Goal: Task Accomplishment & Management: Complete application form

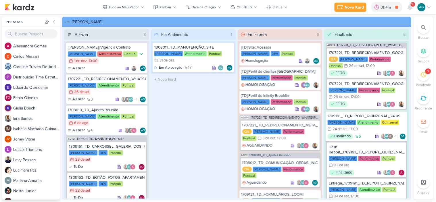
click at [421, 73] on icon at bounding box center [424, 75] width 6 height 6
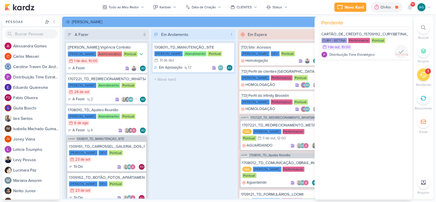
click at [364, 32] on span "CARTÃO_DE_CRÉDITO_15709192_CURY|BETINA_PLANO_DE_MIDIA_OUTUBRO" at bounding box center [392, 34] width 140 height 5
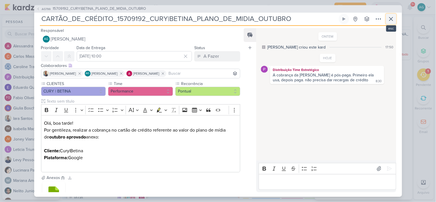
click at [392, 21] on icon at bounding box center [391, 19] width 7 height 7
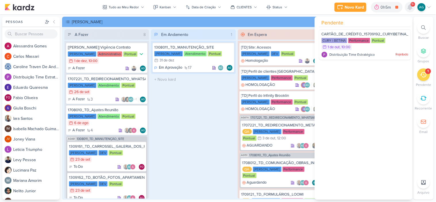
click at [409, 7] on icon at bounding box center [410, 7] width 5 height 5
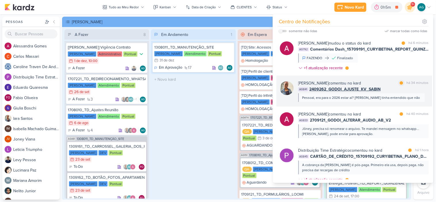
click at [391, 93] on div "Pessoal, era para o 2026 estar ai? [PERSON_NAME] tinha entendido que não" at bounding box center [362, 97] width 127 height 9
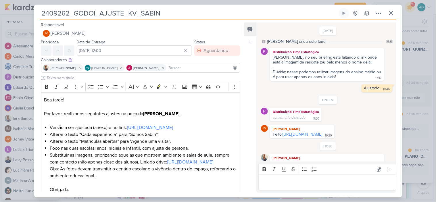
scroll to position [26, 0]
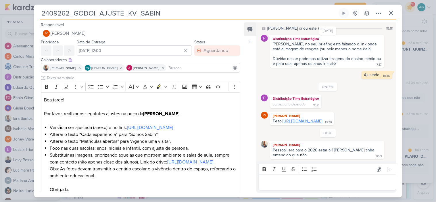
click at [302, 119] on link "[URL][DOMAIN_NAME]" at bounding box center [303, 121] width 40 height 5
click at [293, 184] on p "Editor editing area: main" at bounding box center [327, 183] width 131 height 7
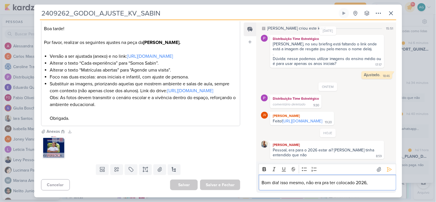
click at [49, 146] on img at bounding box center [53, 147] width 23 height 23
click at [381, 185] on p "Bom dia! isso mesmo, não era pra ter colocado 2026," at bounding box center [327, 183] width 131 height 7
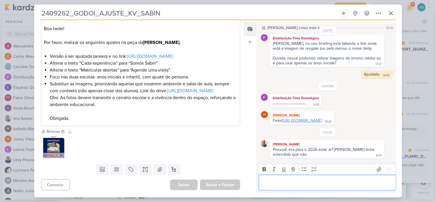
scroll to position [0, 0]
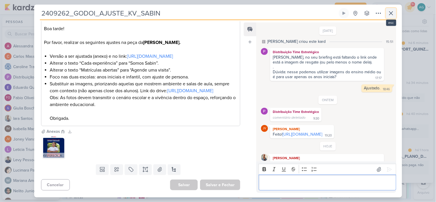
click at [392, 10] on icon at bounding box center [391, 13] width 7 height 7
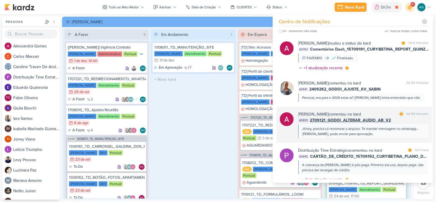
click at [402, 128] on div "Jôney, precisa só renomear o arquivo. Te mandei mensagem no whatsapp...[PERSON_…" at bounding box center [364, 131] width 122 height 10
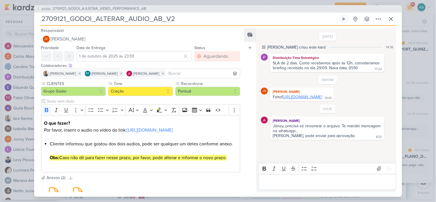
click at [317, 100] on link "[URL][DOMAIN_NAME]" at bounding box center [303, 97] width 40 height 5
click at [123, 9] on span "2709121_GODOI_AJUSTAR_VIDEO_PERFORMANCE_AB" at bounding box center [100, 9] width 94 height 6
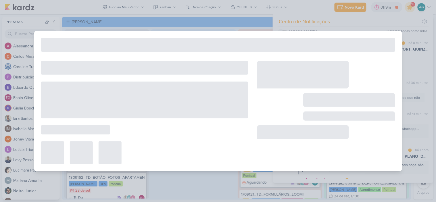
type input "2709121_GODOI_AJUSTAR_VIDEO_PERFORMANCE_AB"
type input "26 de setembro de 2025 às 23:59"
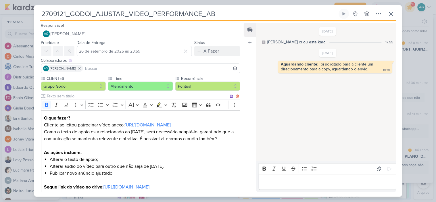
scroll to position [125, 0]
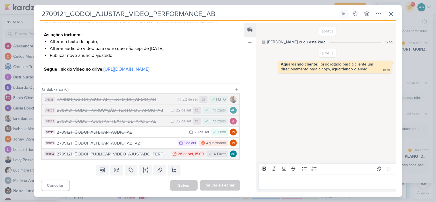
click at [131, 154] on div "2709121_GODOI_PUBLICAR_VIDEO_AJUSTADO_PERFORMANCE_AB" at bounding box center [113, 154] width 112 height 7
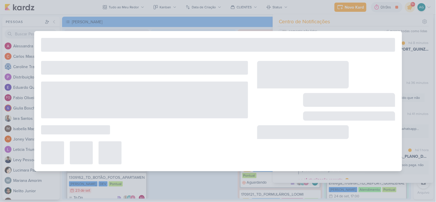
type input "2709121_GODOI_PUBLICAR_VIDEO_AJUSTADO_PERFORMANCE_AB"
type input "26 de setembro de 2025 às 15:00"
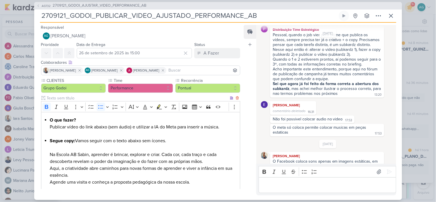
scroll to position [96, 0]
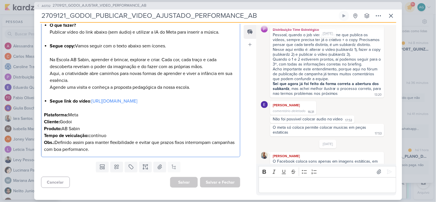
drag, startPoint x: 50, startPoint y: 59, endPoint x: 208, endPoint y: 87, distance: 161.0
click at [208, 87] on li "Segue copy: Vamos seguir com o texto abaixo sem ícones. Na Escola AB Sabin, apr…" at bounding box center [144, 67] width 188 height 48
copy li "Na Escola AB Sabin, aprender é brincar, explorar e criar. Cada cor, cada traço …"
click at [394, 16] on icon at bounding box center [391, 15] width 7 height 7
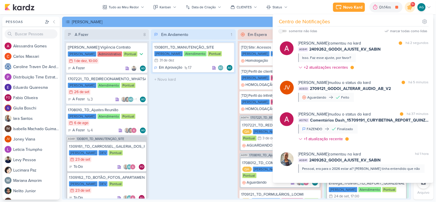
click at [210, 119] on div "Em Andamento 1 1308011_TD_MANUTENÇÃO_SITE [PERSON_NAME] Atendimento Pontual 31/…" at bounding box center [193, 113] width 85 height 169
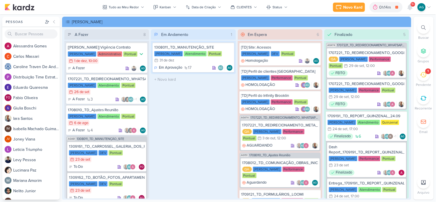
click at [426, 25] on icon at bounding box center [424, 27] width 5 height 5
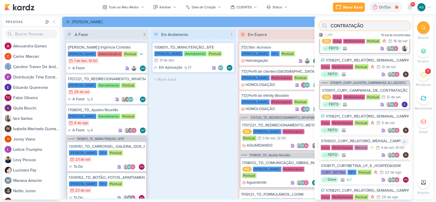
type input "CONTRATAÇÃO"
click at [357, 144] on div "3709021_CURY_RELATORIO_MENSAL_CAMPANHA_CONTRATAÇÃO_RJ" at bounding box center [365, 141] width 88 height 5
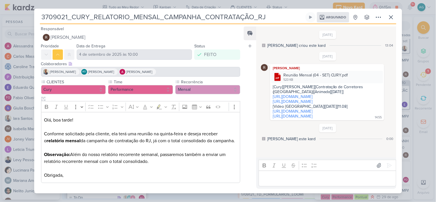
click at [209, 172] on p "Obrigada," at bounding box center [140, 175] width 193 height 7
click at [10, 11] on div "3709021_CURY_RELATORIO_MENSAL_CAMPANHA_CONTRATAÇÃO_RJ Arquivado" at bounding box center [218, 101] width 436 height 202
click at [357, 6] on div "3709021_CURY_RELATORIO_MENSAL_CAMPANHA_CONTRATAÇÃO_RJ Arquivado" at bounding box center [218, 101] width 436 height 202
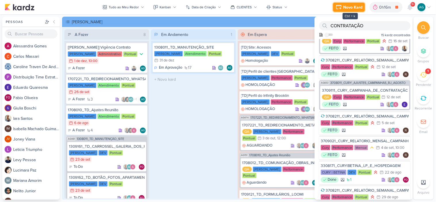
click at [348, 8] on div "Novo Kard" at bounding box center [353, 7] width 19 height 6
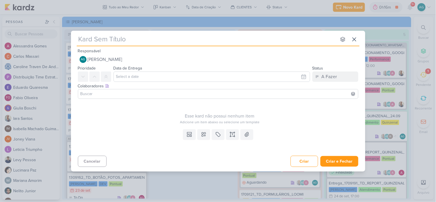
type input "3709301_CURY_RELATORIO_MENSAL_CAMPANHA_CONTRATAÇÃO_RJ"
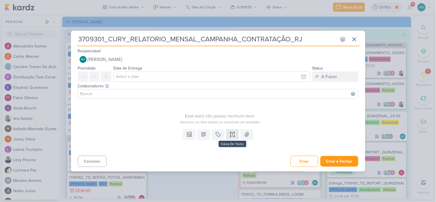
type input "3709301_CURY_RELATORIO_MENSAL_CAMPANHA_CONTRATAÇÃO_RJ"
click at [234, 137] on icon at bounding box center [233, 135] width 6 height 6
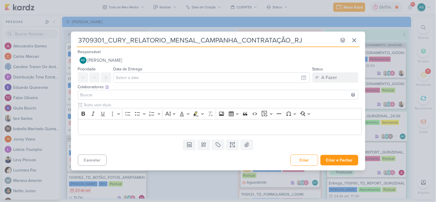
drag, startPoint x: 157, startPoint y: 43, endPoint x: 55, endPoint y: 44, distance: 101.8
click at [55, 44] on div "3709301_CURY_RELATORIO_MENSAL_CAMPANHA_CONTRATAÇÃO_RJ nenhum grupo disponível e…" at bounding box center [218, 101] width 436 height 202
click at [357, 43] on icon at bounding box center [354, 40] width 7 height 7
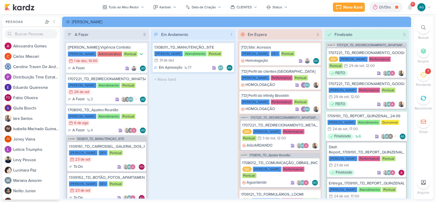
click at [424, 29] on icon at bounding box center [424, 27] width 5 height 5
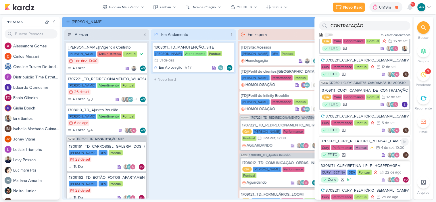
click at [371, 144] on div "3709021_CURY_RELATORIO_MENSAL_CAMPANHA_CONTRATAÇÃO_RJ" at bounding box center [365, 141] width 88 height 5
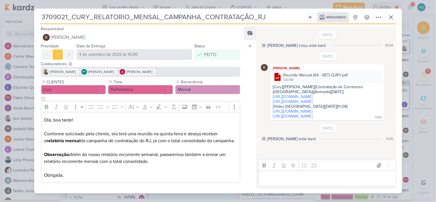
drag, startPoint x: 156, startPoint y: 162, endPoint x: 41, endPoint y: 119, distance: 122.8
click at [41, 119] on div "Olá, boa tarde! Conforme solicitado pela cliente, ela terá uma reunião na quint…" at bounding box center [141, 147] width 200 height 71
copy div "Olá, boa tarde! Conforme solicitado pela cliente, ela terá uma reunião na quint…"
click at [33, 17] on div "3709021_CURY_RELATORIO_MENSAL_CAMPANHA_CONTRATAÇÃO_RJ Arquivado" at bounding box center [218, 101] width 436 height 202
click at [392, 16] on icon at bounding box center [391, 17] width 7 height 7
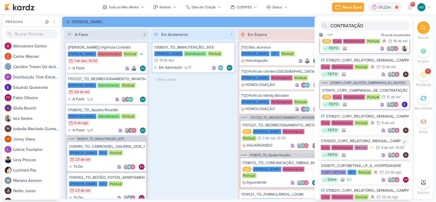
scroll to position [32, 0]
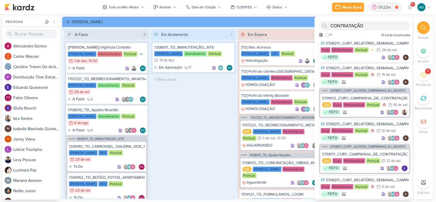
click at [425, 78] on icon at bounding box center [424, 75] width 6 height 6
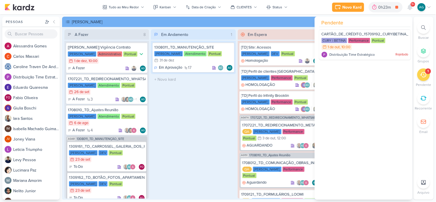
click at [427, 100] on div at bounding box center [424, 98] width 13 height 13
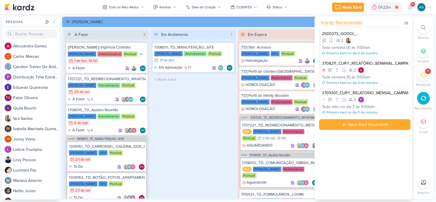
click at [183, 136] on div "Em Andamento 1 1308011_TD_MANUTENÇÃO_SITE [PERSON_NAME] Atendimento Pontual 31/…" at bounding box center [193, 113] width 85 height 169
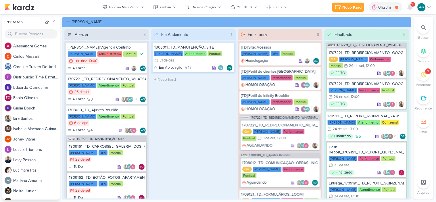
click at [428, 74] on div "1" at bounding box center [429, 71] width 6 height 6
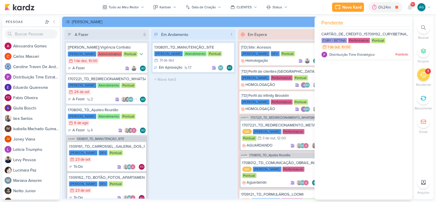
click at [201, 130] on div "Em Andamento 1 1308011_TD_MANUTENÇÃO_SITE [PERSON_NAME] Atendimento Pontual 31/…" at bounding box center [193, 113] width 85 height 169
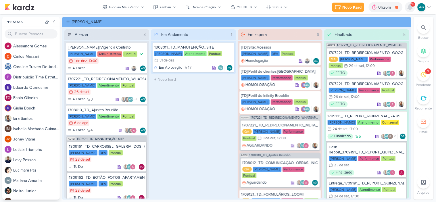
click at [412, 7] on icon at bounding box center [410, 7] width 5 height 5
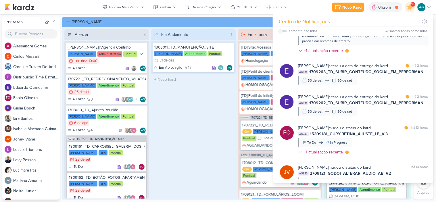
scroll to position [320, 0]
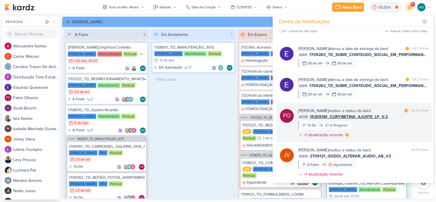
click at [377, 140] on div "[PERSON_NAME] mudou o status do kard marcar como lida há 13 horas AG749 1530918…" at bounding box center [364, 124] width 131 height 33
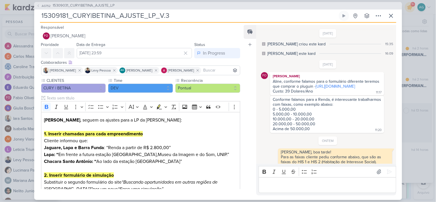
scroll to position [219, 0]
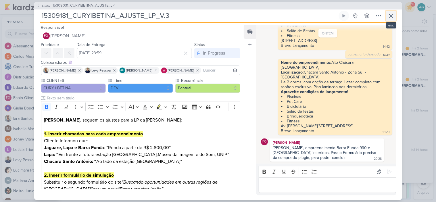
click at [392, 16] on icon at bounding box center [391, 15] width 7 height 7
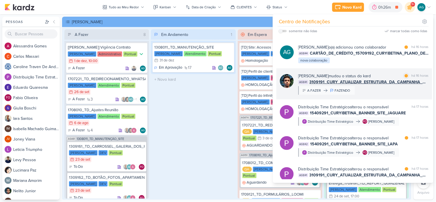
scroll to position [543, 0]
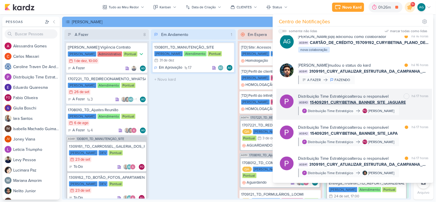
click at [404, 115] on div "Distribuição Time Estratégico alterou o responsável marcar como não lida há 17 …" at bounding box center [364, 104] width 131 height 22
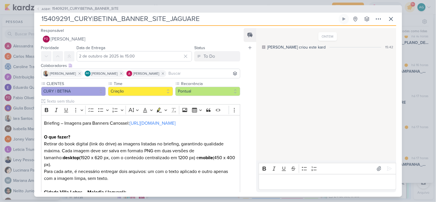
click at [333, 184] on p "Editor editing area: main" at bounding box center [327, 182] width 131 height 7
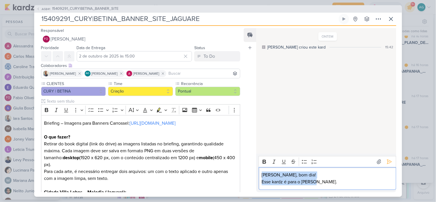
drag, startPoint x: 333, startPoint y: 184, endPoint x: 259, endPoint y: 173, distance: 74.9
click at [259, 173] on div "[PERSON_NAME], bom dia! Esse kardz é para o Joney." at bounding box center [328, 178] width 138 height 23
click at [343, 184] on p "Esse kardz é para o [PERSON_NAME]." at bounding box center [327, 182] width 131 height 7
click at [344, 184] on p "Esse kardz é para o [PERSON_NAME]." at bounding box center [327, 182] width 131 height 7
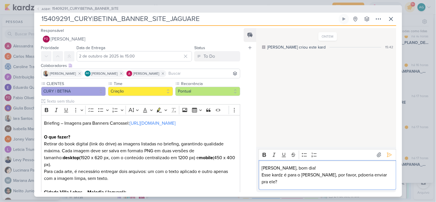
click at [339, 180] on p "Esse kardz é para o [PERSON_NAME], por favor, pdoeria enviar pra ele?" at bounding box center [327, 179] width 131 height 14
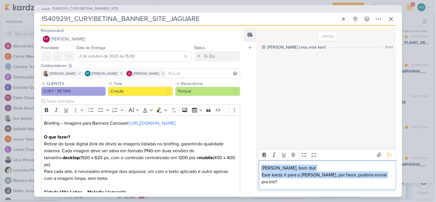
drag, startPoint x: 384, startPoint y: 180, endPoint x: 240, endPoint y: 174, distance: 144.3
click at [240, 174] on div "Responsável FO [PERSON_NAME] Nenhum contato encontrado create new contact Novo …" at bounding box center [218, 111] width 368 height 171
copy div "[PERSON_NAME], bom dia! Esse kardz é para o [PERSON_NAME], por favor, poderia e…"
click at [387, 158] on icon at bounding box center [390, 155] width 6 height 6
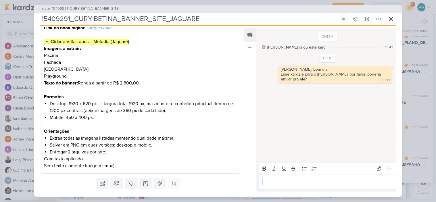
scroll to position [178, 0]
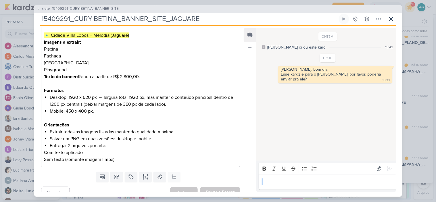
click at [110, 6] on span "15409291_CURY|BETINA_BANNER_SITE" at bounding box center [85, 9] width 66 height 6
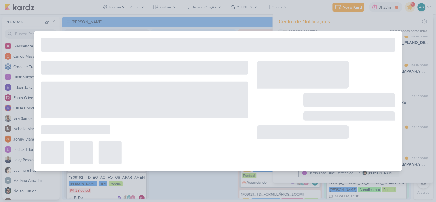
type input "15409291_CURY|BETINA_BANNER_SITE"
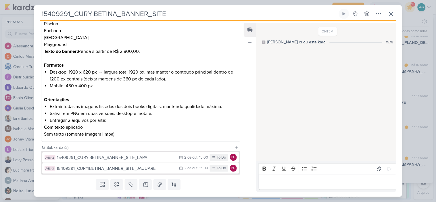
scroll to position [261, 0]
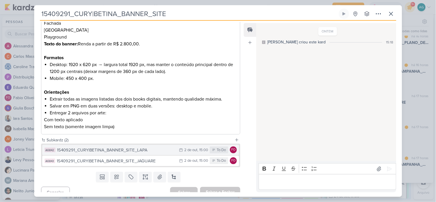
click at [149, 147] on div "15409291_CURY|BETINA_BANNER_SITE_LAPA" at bounding box center [116, 150] width 119 height 7
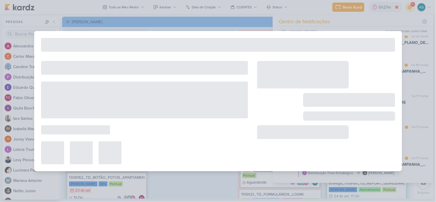
type input "15409291_CURY|BETINA_BANNER_SITE_LAPA"
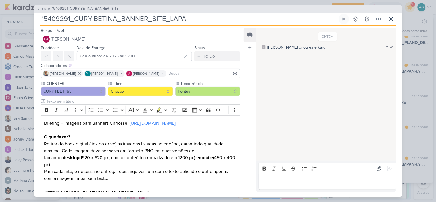
click at [286, 180] on p "Editor editing area: main" at bounding box center [327, 182] width 131 height 7
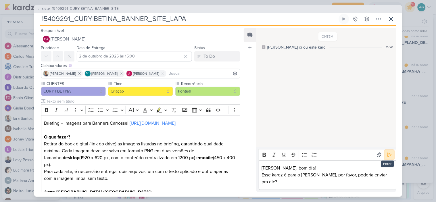
click at [388, 158] on icon at bounding box center [390, 155] width 6 height 6
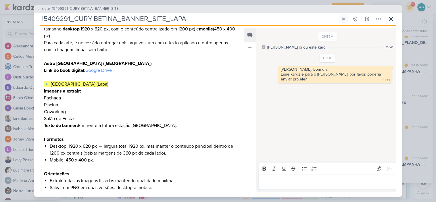
scroll to position [64, 0]
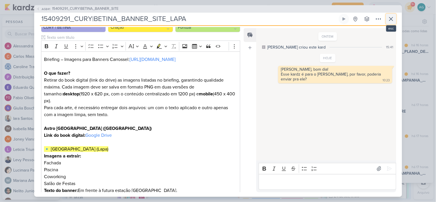
click at [394, 19] on icon at bounding box center [391, 19] width 7 height 7
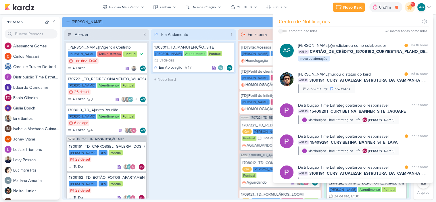
click at [206, 99] on div "Em Andamento 1 1308011_TD_MANUTENÇÃO_SITE [PERSON_NAME] Atendimento Pontual 31/…" at bounding box center [193, 113] width 85 height 169
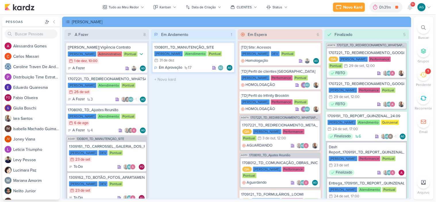
click at [424, 78] on div "1" at bounding box center [424, 74] width 13 height 13
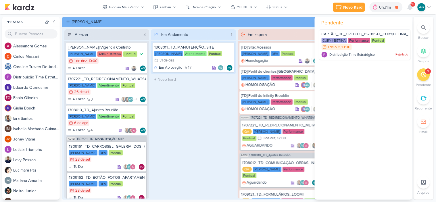
click at [186, 128] on div "Em Andamento 1 1308011_TD_MANUTENÇÃO_SITE [PERSON_NAME] Atendimento Pontual 31/…" at bounding box center [193, 113] width 85 height 169
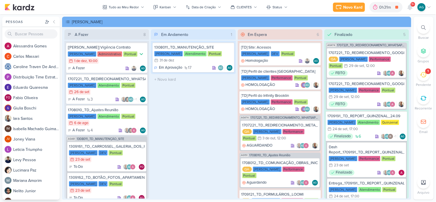
click at [429, 100] on div at bounding box center [424, 98] width 13 height 13
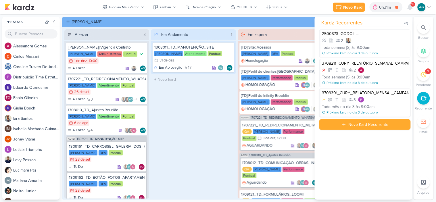
click at [393, 106] on div "Todo mês no dia 3 às 9:00am" at bounding box center [365, 107] width 87 height 6
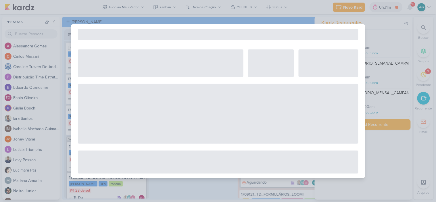
select select "12"
select select "month"
select select "3"
select select "9"
select select "America/Sao_Paulo"
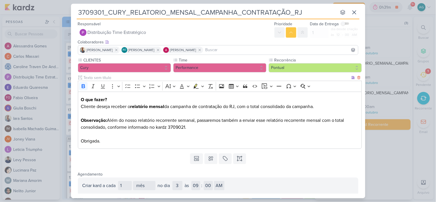
click at [174, 127] on p "Observação: Além do nosso relatório recorrente semanal, passaremos também a env…" at bounding box center [220, 131] width 278 height 28
copy p "3709021"
click at [391, 170] on div "3709301_CURY_RELATORIO_MENSAL_CAMPANHA_CONTRATAÇÃO_RJ nenhum grupo disponível R…" at bounding box center [218, 101] width 436 height 202
click at [357, 13] on icon at bounding box center [354, 12] width 7 height 7
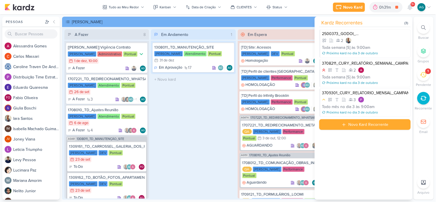
click at [427, 27] on div at bounding box center [424, 27] width 13 height 13
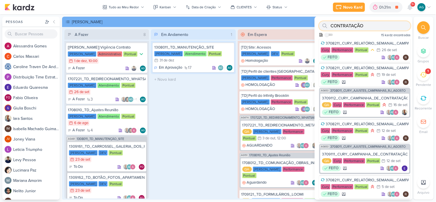
paste input "3709021"
type input "3709021"
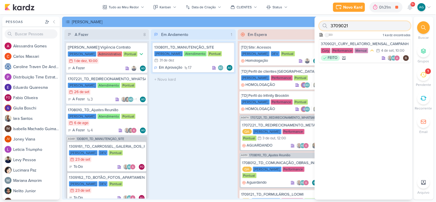
scroll to position [0, 0]
click at [377, 43] on div "3709021_CURY_RELATORIO_MENSAL_CAMPANHA_CONTRATAÇÃO_RJ" at bounding box center [365, 43] width 88 height 5
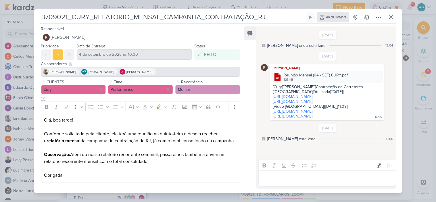
click at [37, 22] on div "3709021_CURY_RELATORIO_MENSAL_CAMPANHA_CONTRATAÇÃO_RJ Arquivado Criado por mim …" at bounding box center [218, 103] width 368 height 182
click at [376, 18] on icon at bounding box center [378, 17] width 7 height 7
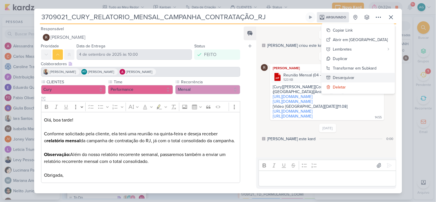
click at [371, 75] on button "Desarquivar" at bounding box center [358, 77] width 73 height 9
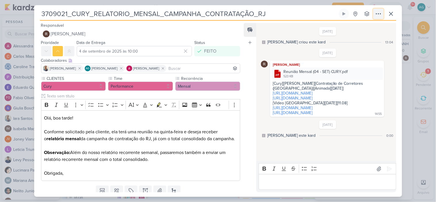
click at [380, 15] on icon at bounding box center [378, 13] width 7 height 7
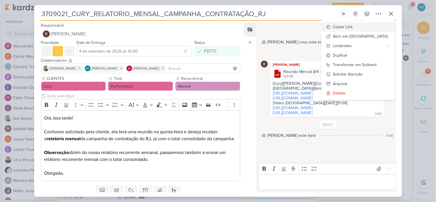
click at [369, 24] on button "Copiar Link" at bounding box center [358, 26] width 73 height 9
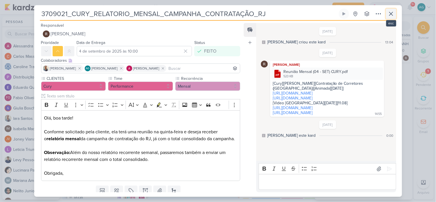
click at [393, 14] on icon at bounding box center [391, 13] width 7 height 7
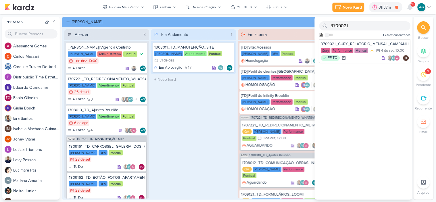
click at [421, 77] on icon at bounding box center [424, 75] width 6 height 6
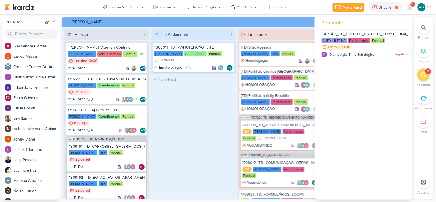
click at [426, 101] on icon at bounding box center [424, 98] width 6 height 6
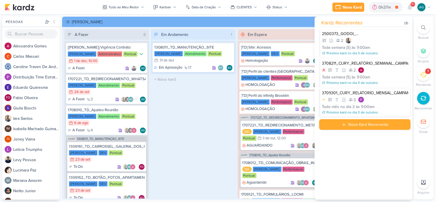
click at [392, 107] on div "Todo mês no dia 3 às 9:00am" at bounding box center [365, 107] width 87 height 6
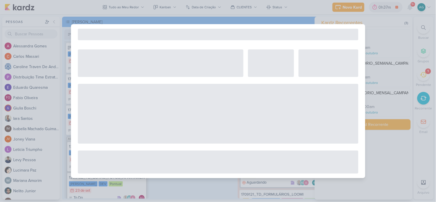
select select "12"
select select "month"
select select "3"
select select "9"
select select "America/Sao_Paulo"
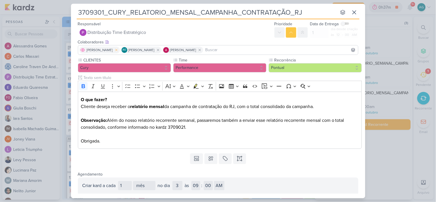
click at [114, 50] on icon at bounding box center [116, 50] width 4 height 4
click at [119, 50] on icon at bounding box center [116, 50] width 4 height 4
click at [119, 49] on icon at bounding box center [116, 50] width 4 height 4
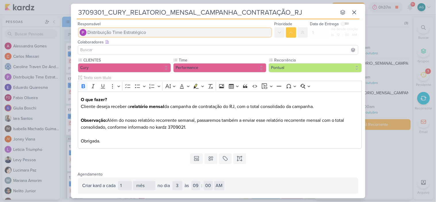
click at [135, 33] on span "Distribuição Time Estratégico" at bounding box center [117, 32] width 59 height 7
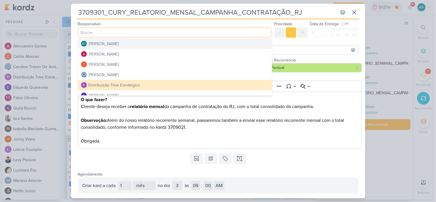
click at [119, 45] on div "[PERSON_NAME]" at bounding box center [104, 44] width 30 height 6
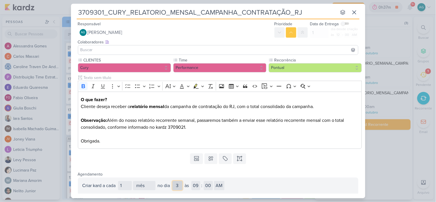
click at [180, 187] on select "1 2 3 4 5 6 7 8 9 10 11 12 13 14 15 16 17 18 19 20 21 22 23 24 25 26 27 28" at bounding box center [178, 185] width 10 height 9
select select "1"
click at [174, 181] on select "1 2 3 4 5 6 7 8 9 10 11 12 13 14 15 16 17 18 19 20 21 22 23 24 25 26 27 28" at bounding box center [178, 185] width 10 height 9
click at [215, 128] on p "Observação: Além do nosso relatório recorrente semanal, passaremos também a env…" at bounding box center [220, 131] width 278 height 28
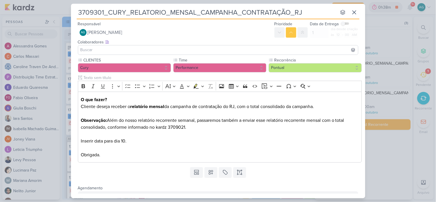
drag, startPoint x: 305, startPoint y: 11, endPoint x: 46, endPoint y: 7, distance: 259.2
click at [46, 7] on div "3709301_CURY_RELATORIO_MENSAL_CAMPANHA_CONTRATAÇÃO_RJ nenhum grupo disponível R…" at bounding box center [218, 101] width 436 height 202
drag, startPoint x: 83, startPoint y: 97, endPoint x: 203, endPoint y: 130, distance: 125.2
click at [203, 130] on div "O que fazer? Cliente deseja receber o relatório mensal da campanha de contrataç…" at bounding box center [220, 127] width 284 height 71
click at [197, 148] on p "Observação: Além do nosso relatório recorrente semanal, passaremos também a env…" at bounding box center [220, 137] width 278 height 41
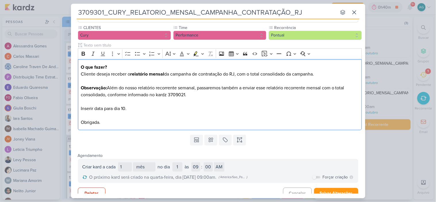
scroll to position [39, 0]
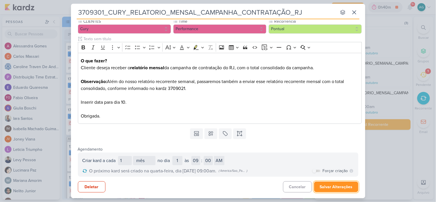
click at [334, 188] on button "Salvar Alterações" at bounding box center [336, 187] width 44 height 11
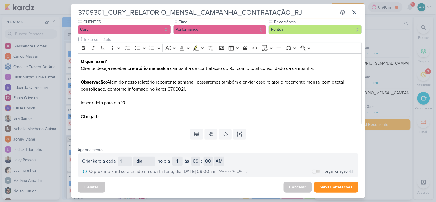
scroll to position [0, 0]
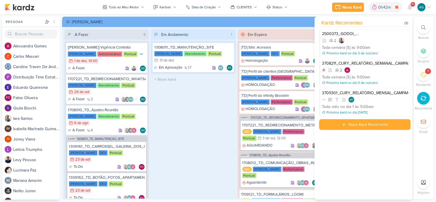
click at [188, 136] on div "Em Andamento 1 1308011_TD_MANUTENÇÃO_SITE [PERSON_NAME] Atendimento Pontual 31/…" at bounding box center [193, 113] width 85 height 169
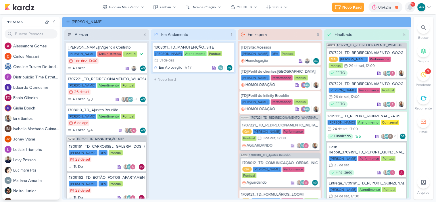
click at [413, 7] on icon at bounding box center [410, 7] width 5 height 5
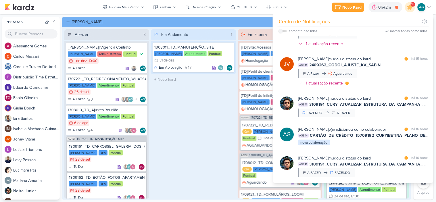
scroll to position [456, 0]
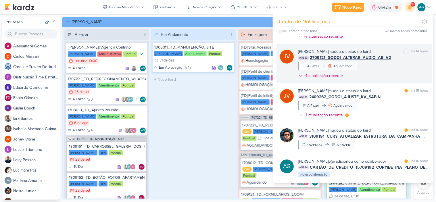
click at [381, 81] on div "[PERSON_NAME] mudou o status do kard marcar como não lida há 14 horas AG833 270…" at bounding box center [364, 65] width 131 height 33
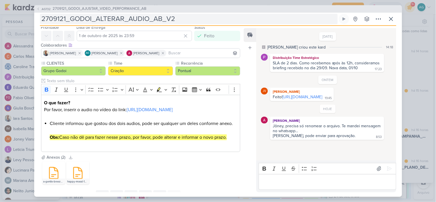
scroll to position [0, 0]
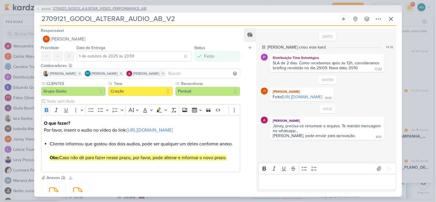
click at [118, 7] on span "2709121_GODOI_AJUSTAR_VIDEO_PERFORMANCE_AB" at bounding box center [100, 9] width 94 height 6
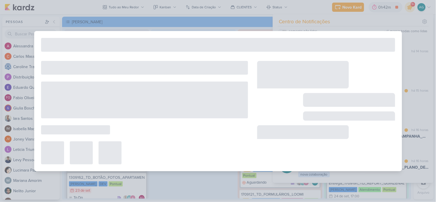
type input "2709121_GODOI_AJUSTAR_VIDEO_PERFORMANCE_AB"
type input "26 de setembro de 2025 às 23:59"
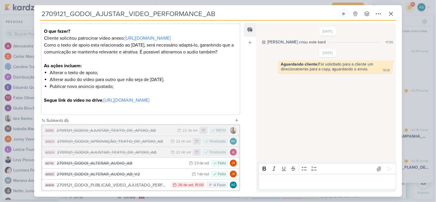
scroll to position [96, 0]
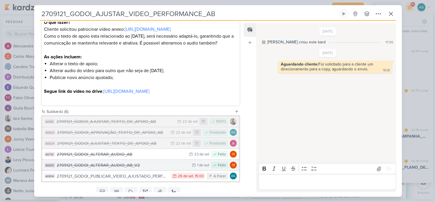
click at [146, 169] on div "2709121_GODOI_ALTERAR_AUDIO_AB_V2" at bounding box center [123, 165] width 133 height 7
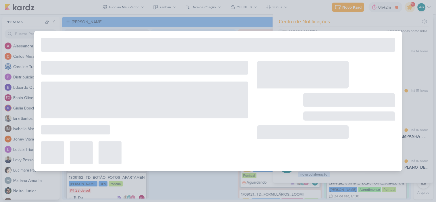
type input "2709121_GODOI_ALTERAR_AUDIO_AB_V2"
type input "1 de outubro de 2025 às 23:59"
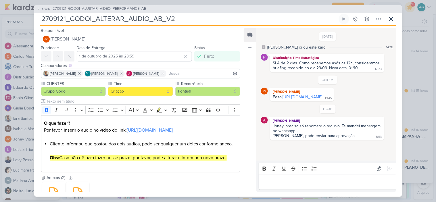
click at [138, 9] on span "2709121_GODOI_AJUSTAR_VIDEO_PERFORMANCE_AB" at bounding box center [100, 9] width 94 height 6
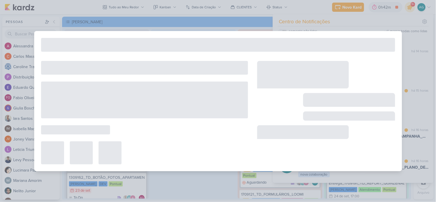
type input "2709121_GODOI_AJUSTAR_VIDEO_PERFORMANCE_AB"
type input "26 de setembro de 2025 às 23:59"
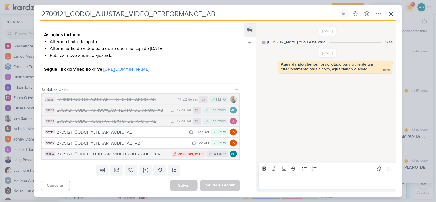
scroll to position [125, 0]
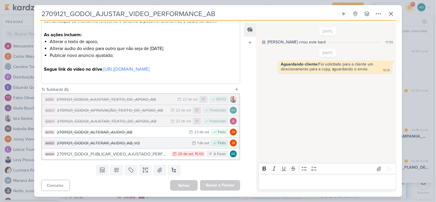
click at [139, 143] on div "2709121_GODOI_ALTERAR_AUDIO_AB_V2" at bounding box center [123, 143] width 133 height 7
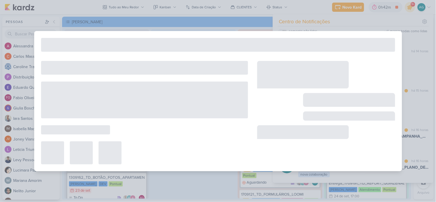
type input "2709121_GODOI_ALTERAR_AUDIO_AB_V2"
type input "1 de outubro de 2025 às 23:59"
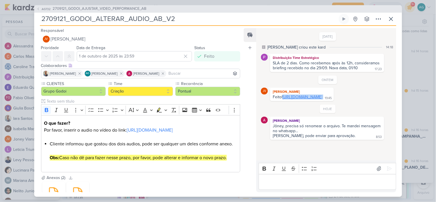
drag, startPoint x: 360, startPoint y: 104, endPoint x: 284, endPoint y: 99, distance: 76.7
click at [284, 99] on div "Feito! [URL][DOMAIN_NAME] 19:45" at bounding box center [303, 97] width 62 height 5
copy div "[URL][DOMAIN_NAME]"
click at [93, 10] on span "2709121_GODOI_AJUSTAR_VIDEO_PERFORMANCE_AB" at bounding box center [100, 9] width 94 height 6
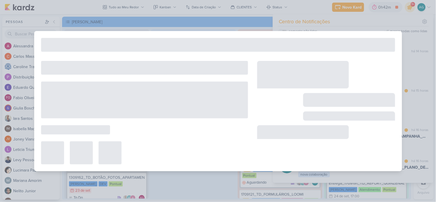
type input "2709121_GODOI_AJUSTAR_VIDEO_PERFORMANCE_AB"
type input "26 de setembro de 2025 às 23:59"
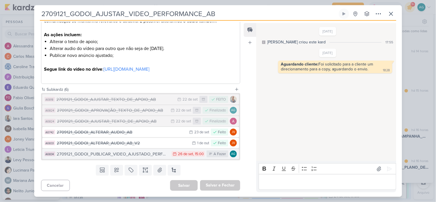
click at [123, 155] on div "2709121_GODOI_PUBLICAR_VIDEO_AJUSTADO_PERFORMANCE_AB" at bounding box center [113, 154] width 112 height 7
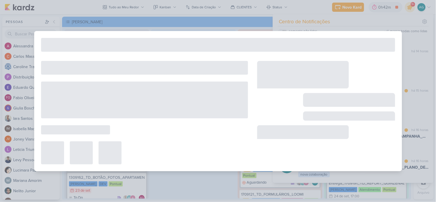
type input "2709121_GODOI_PUBLICAR_VIDEO_AJUSTADO_PERFORMANCE_AB"
type input "26 de setembro de 2025 às 15:00"
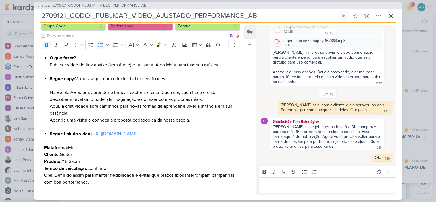
scroll to position [64, 0]
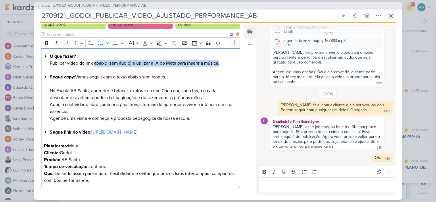
drag, startPoint x: 95, startPoint y: 62, endPoint x: 235, endPoint y: 61, distance: 140.4
click at [235, 61] on div "O que fazer? Publicar vídeo do link abaixo (sem áudio) e utilizar a IA do Meta …" at bounding box center [141, 118] width 200 height 140
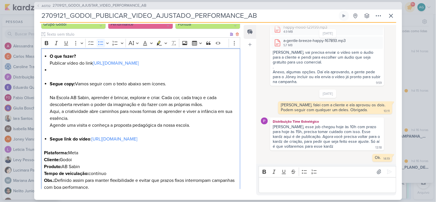
click at [61, 74] on li "Editor editing area: main" at bounding box center [144, 74] width 188 height 14
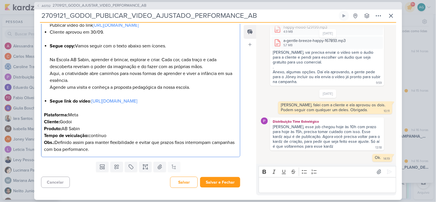
scroll to position [91, 0]
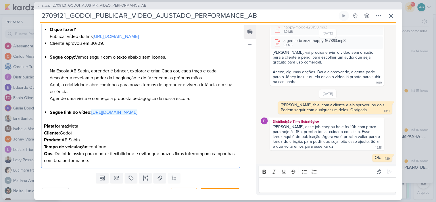
drag, startPoint x: 90, startPoint y: 131, endPoint x: 48, endPoint y: 124, distance: 41.9
click at [48, 124] on div "O que fazer? Publicar vídeo do link [URL][DOMAIN_NAME] ⁠⁠⁠⁠⁠⁠⁠Cliente aprovou e…" at bounding box center [141, 95] width 200 height 147
drag, startPoint x: 67, startPoint y: 129, endPoint x: 178, endPoint y: 150, distance: 112.7
click at [178, 137] on p "Cliente: Godoi" at bounding box center [140, 133] width 193 height 7
drag, startPoint x: 86, startPoint y: 133, endPoint x: 45, endPoint y: 127, distance: 41.5
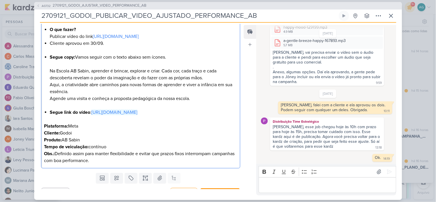
click at [45, 127] on div "O que fazer? Publicar vídeo do link [URL][DOMAIN_NAME] Cliente aprovou em 30/09…" at bounding box center [141, 95] width 200 height 147
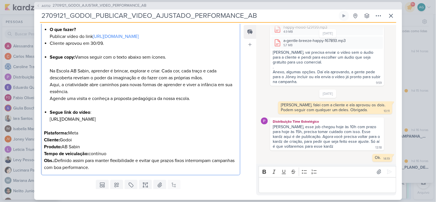
click at [318, 186] on p "Editor editing area: main" at bounding box center [327, 185] width 131 height 7
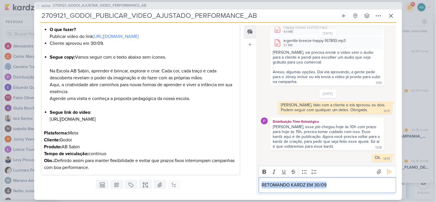
drag, startPoint x: 312, startPoint y: 188, endPoint x: 255, endPoint y: 188, distance: 57.5
click at [255, 188] on div "Feed Atrelar email Solte o email para atrelar ao kard [DATE] [PERSON_NAME] crio…" at bounding box center [320, 110] width 152 height 171
click at [266, 171] on icon "Editor toolbar" at bounding box center [264, 172] width 3 height 4
click at [339, 182] on p "RETOMANDO KARDZ EM 30/09" at bounding box center [327, 185] width 131 height 7
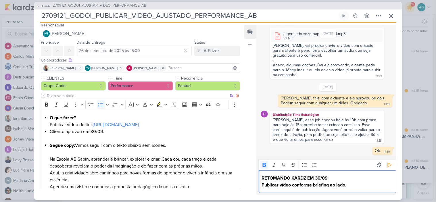
scroll to position [0, 0]
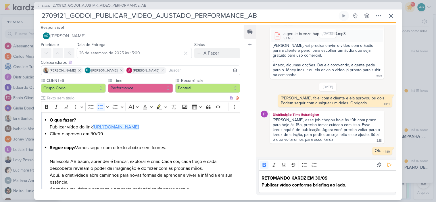
click at [139, 128] on link "[URL][DOMAIN_NAME]" at bounding box center [116, 127] width 46 height 6
click at [202, 144] on li "Cliente aprovou em 30/09." at bounding box center [144, 138] width 188 height 14
click at [391, 164] on button at bounding box center [389, 165] width 9 height 9
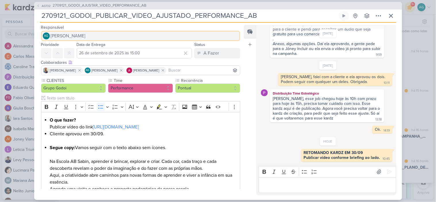
click at [106, 34] on button "AG [PERSON_NAME]" at bounding box center [141, 36] width 200 height 10
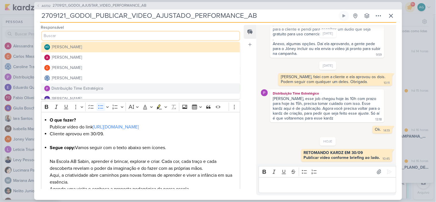
click at [102, 87] on div "Distribuição Time Estratégico" at bounding box center [78, 88] width 52 height 6
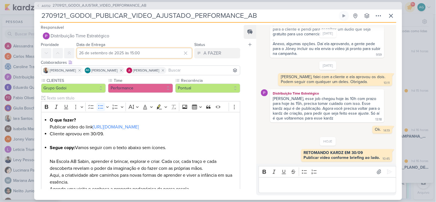
click at [128, 52] on input "26 de setembro de 2025 às 15:00" at bounding box center [135, 53] width 116 height 10
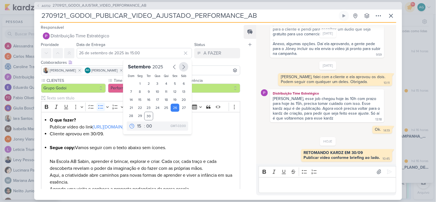
click at [182, 68] on icon "button" at bounding box center [183, 67] width 7 height 7
click at [167, 82] on div "2" at bounding box center [166, 84] width 9 height 8
type input "2 de outubro de 2025 às 15:00"
click at [219, 138] on li "Cliente aprovou em 30/09." at bounding box center [144, 138] width 188 height 14
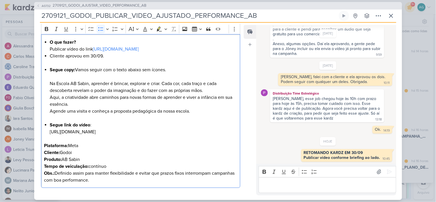
scroll to position [123, 0]
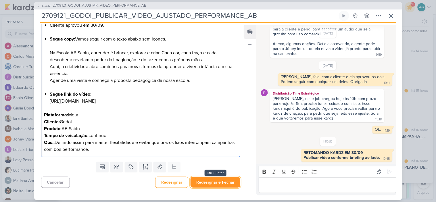
click at [224, 184] on button "Redesignar e Fechar" at bounding box center [216, 182] width 50 height 11
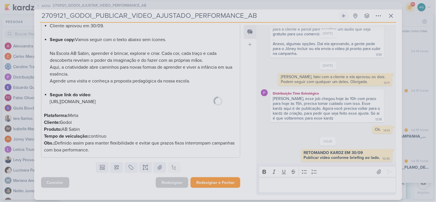
scroll to position [122, 0]
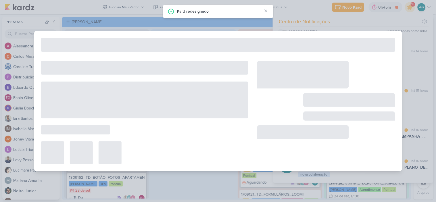
type input "2709121_GODOI_AJUSTAR_VIDEO_PERFORMANCE_AB"
type input "26 de setembro de 2025 às 23:59"
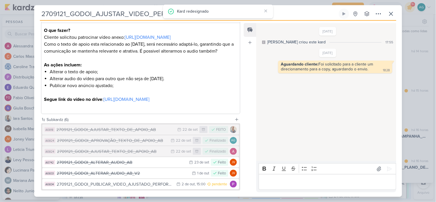
scroll to position [125, 0]
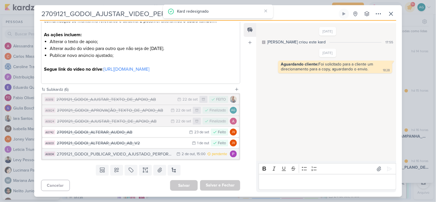
click at [129, 154] on div "2709121_GODOI_PUBLICAR_VIDEO_AJUSTADO_PERFORMANCE_AB" at bounding box center [115, 154] width 117 height 7
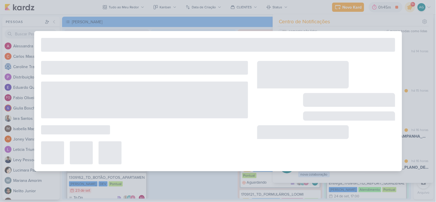
type input "2709121_GODOI_PUBLICAR_VIDEO_AJUSTADO_PERFORMANCE_AB"
type input "2 de outubro de 2025 às 15:00"
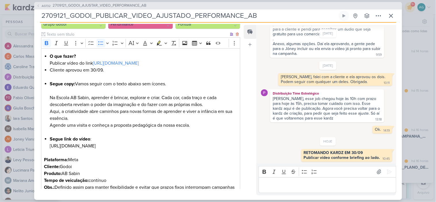
scroll to position [96, 0]
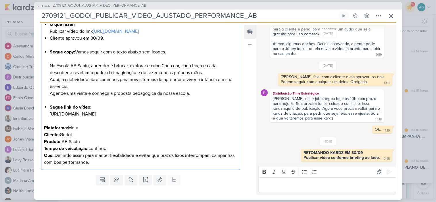
click at [80, 118] on li "Segue link do vídeo : [URL][DOMAIN_NAME]" at bounding box center [144, 111] width 188 height 14
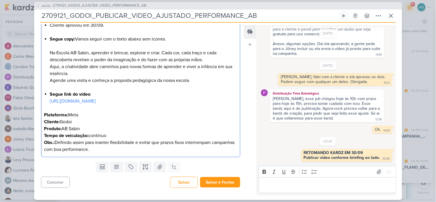
scroll to position [123, 0]
click at [215, 186] on button "Salvar e Fechar" at bounding box center [220, 182] width 40 height 11
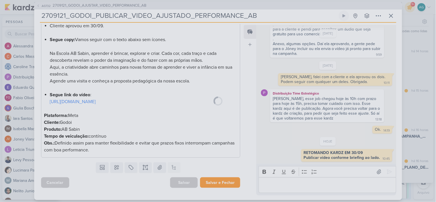
scroll to position [122, 0]
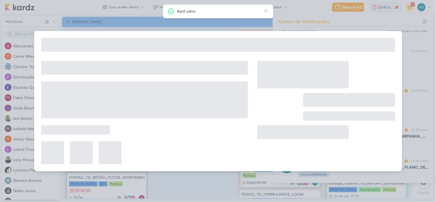
type input "2709121_GODOI_AJUSTAR_VIDEO_PERFORMANCE_AB"
type input "26 de setembro de 2025 às 23:59"
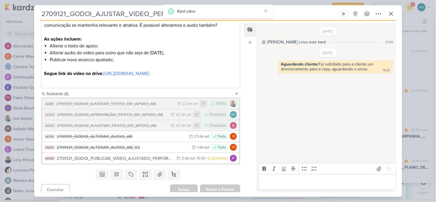
scroll to position [125, 0]
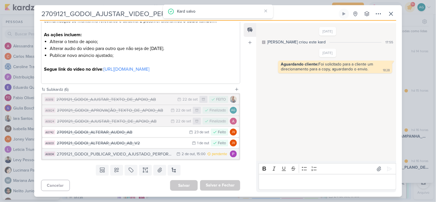
click at [135, 154] on div "2709121_GODOI_PUBLICAR_VIDEO_AJUSTADO_PERFORMANCE_AB" at bounding box center [115, 154] width 117 height 7
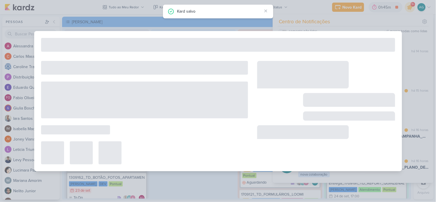
type input "2709121_GODOI_PUBLICAR_VIDEO_AJUSTADO_PERFORMANCE_AB"
type input "2 de outubro de 2025 às 15:00"
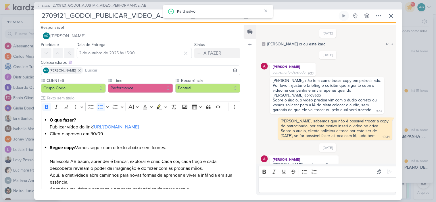
scroll to position [473, 0]
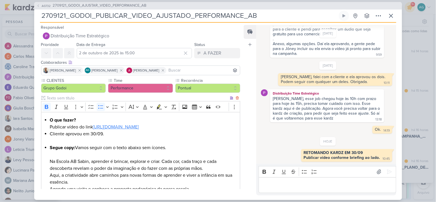
click at [124, 130] on link "[URL][DOMAIN_NAME]" at bounding box center [116, 127] width 46 height 6
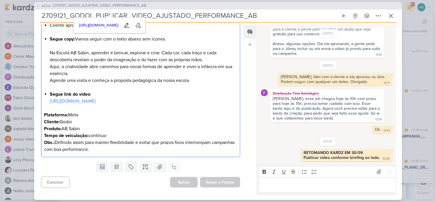
scroll to position [123, 0]
click at [96, 98] on link "[URL][DOMAIN_NAME]" at bounding box center [73, 101] width 46 height 6
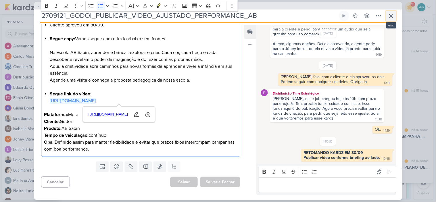
click at [392, 17] on icon at bounding box center [391, 15] width 7 height 7
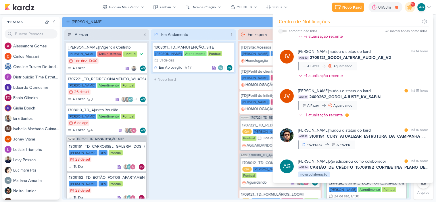
click at [177, 140] on div "Em Andamento 1 1308011_TD_MANUTENÇÃO_SITE [PERSON_NAME] Atendimento Pontual 31/…" at bounding box center [193, 113] width 85 height 169
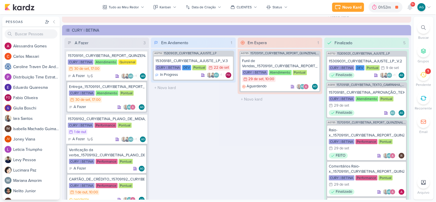
scroll to position [831, 0]
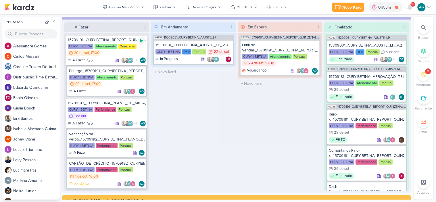
click at [141, 40] on icon at bounding box center [141, 40] width 3 height 3
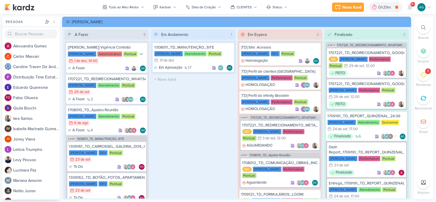
click at [426, 26] on icon at bounding box center [424, 27] width 5 height 5
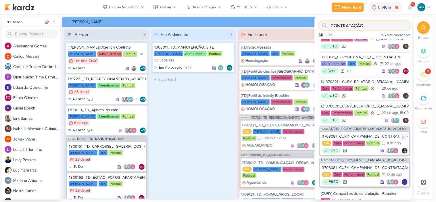
scroll to position [190, 0]
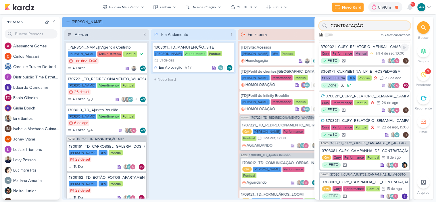
type input "CONTRATAÇÃO"
click at [363, 49] on div "3709021_CURY_RELATORIO_MENSAL_CAMPANHA_CONTRATAÇÃO_RJ" at bounding box center [365, 46] width 88 height 5
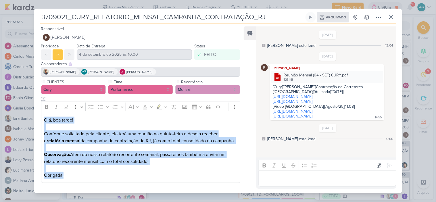
drag, startPoint x: 44, startPoint y: 119, endPoint x: 82, endPoint y: 175, distance: 67.5
click at [82, 175] on div "Olá, boa tarde! Conforme solicitado pela cliente, ela terá uma reunião na quint…" at bounding box center [141, 147] width 200 height 71
copy div "Olá, boa tarde! Conforme solicitado pela cliente, ela terá uma reunião na quint…"
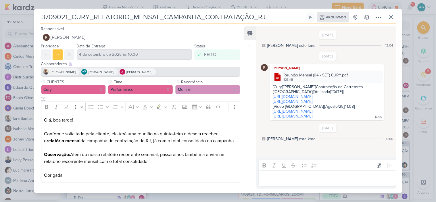
click at [430, 159] on div "3709021_CURY_RELATORIO_MENSAL_CAMPANHA_CONTRATAÇÃO_RJ Arquivado" at bounding box center [218, 101] width 436 height 202
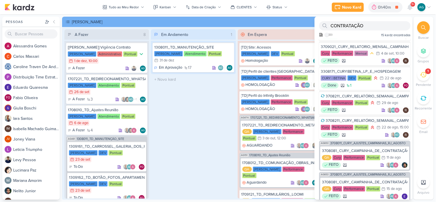
click at [420, 99] on div at bounding box center [424, 98] width 13 height 13
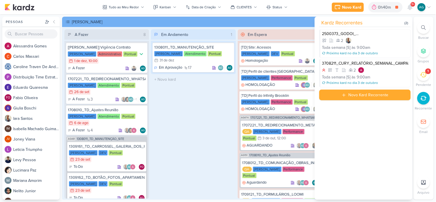
click at [424, 99] on icon at bounding box center [424, 98] width 6 height 6
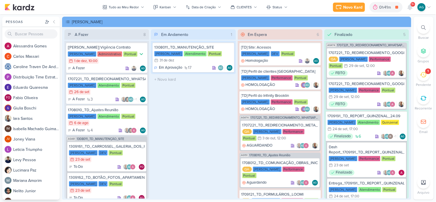
click at [423, 99] on icon at bounding box center [424, 98] width 6 height 6
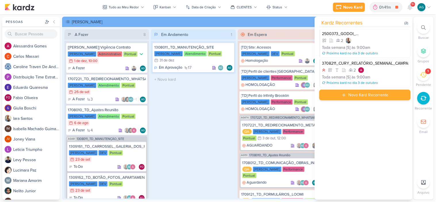
click at [373, 94] on div "Novo Kard Recorrente" at bounding box center [369, 95] width 40 height 6
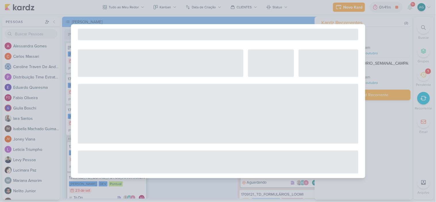
select select "5"
select select "pm"
select select "week"
select select "9"
select select "America/Sao_Paulo"
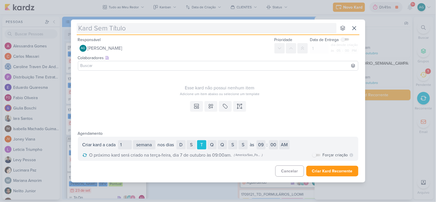
click at [165, 28] on input "text" at bounding box center [207, 28] width 260 height 10
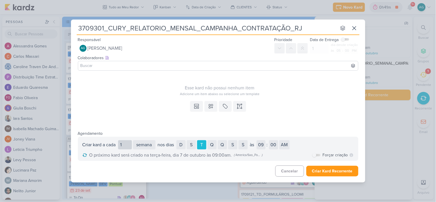
type input "3709301_CURY_RELATORIO_MENSAL_CAMPANHA_CONTRATAÇÃO_RJ"
click at [129, 146] on input "1" at bounding box center [125, 144] width 14 height 9
click at [152, 146] on select "dia semana mês" at bounding box center [144, 144] width 22 height 9
select select "month"
click at [134, 140] on select "dia semana mês" at bounding box center [144, 144] width 22 height 9
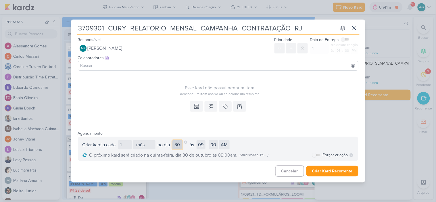
click at [180, 147] on select "1 2 3 4 5 6 7 8 9 10 11 12 13 14 15 16 17 18 19 20 21 22 23 24 25 26 27 28" at bounding box center [178, 144] width 10 height 9
select select "3"
click at [174, 140] on select "1 2 3 4 5 6 7 8 9 10 11 12 13 14 15 16 17 18 19 20 21 22 23 24 25 26 27 28" at bounding box center [178, 144] width 10 height 9
click at [211, 170] on div "Cancelar Criar Kard Recorrente" at bounding box center [218, 169] width 295 height 17
click at [349, 38] on div at bounding box center [345, 39] width 8 height 3
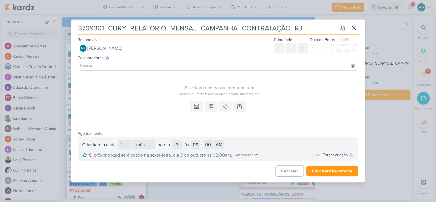
click at [347, 38] on label at bounding box center [345, 39] width 8 height 2
click at [346, 38] on input "checkbox" at bounding box center [343, 39] width 4 height 4
click at [348, 38] on input "checkbox" at bounding box center [348, 39] width 4 height 4
checkbox input "false"
drag, startPoint x: 104, startPoint y: 28, endPoint x: 74, endPoint y: 28, distance: 30.2
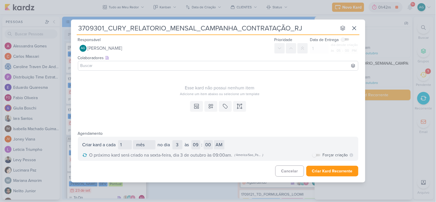
click at [74, 28] on div "3709301_CURY_RELATORIO_MENSAL_CAMPANHA_CONTRATAÇÃO_RJ nenhum grupo disponível R…" at bounding box center [218, 99] width 295 height 159
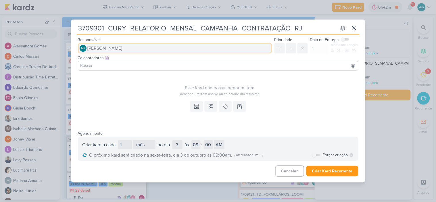
click at [123, 48] on span "[PERSON_NAME]" at bounding box center [105, 48] width 35 height 7
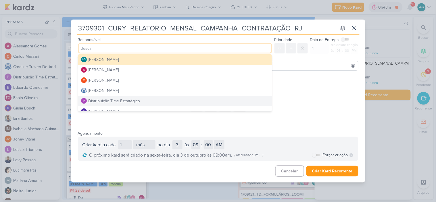
click at [132, 99] on div "Distribuição Time Estratégico" at bounding box center [115, 101] width 52 height 6
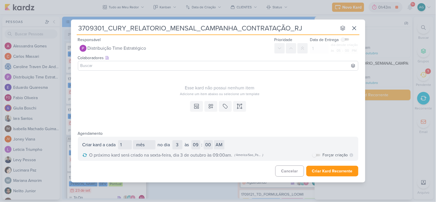
click at [139, 64] on input at bounding box center [218, 65] width 278 height 7
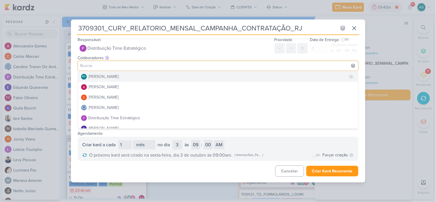
click at [119, 76] on div "[PERSON_NAME]" at bounding box center [104, 77] width 30 height 6
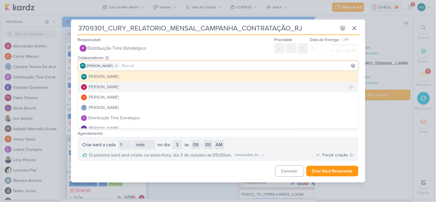
click at [123, 87] on button "[PERSON_NAME]" at bounding box center [218, 87] width 280 height 10
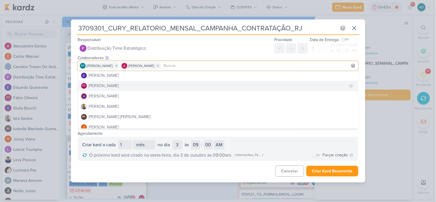
scroll to position [64, 0]
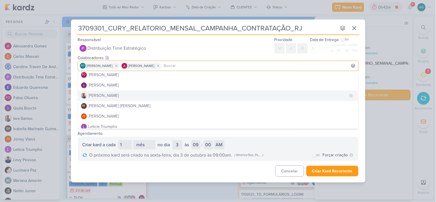
click at [106, 96] on div "[PERSON_NAME]" at bounding box center [104, 96] width 30 height 6
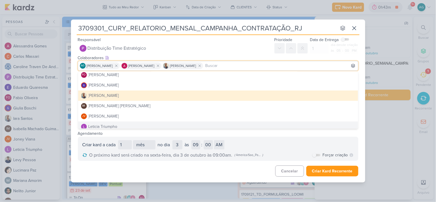
click at [203, 177] on div "Cancelar Criar Kard Recorrente" at bounding box center [218, 169] width 295 height 17
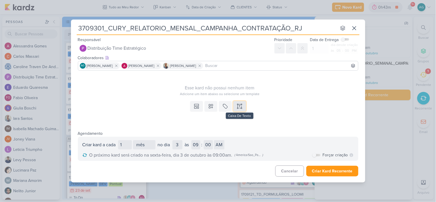
click at [240, 106] on icon at bounding box center [239, 106] width 1 height 0
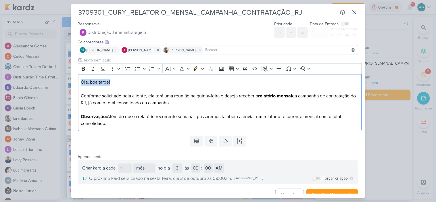
drag, startPoint x: 99, startPoint y: 82, endPoint x: 69, endPoint y: 82, distance: 29.6
click at [69, 82] on div "3709301_CURY_RELATORIO_MENSAL_CAMPANHA_CONTRATAÇÃO_RJ nenhum grupo disponível R…" at bounding box center [218, 101] width 436 height 202
drag, startPoint x: 114, startPoint y: 81, endPoint x: 66, endPoint y: 81, distance: 47.5
click at [66, 81] on div "3709301_CURY_RELATORIO_MENSAL_CAMPANHA_CONTRATAÇÃO_RJ nenhum grupo disponível R…" at bounding box center [218, 101] width 436 height 202
click at [84, 69] on icon "Editor toolbar" at bounding box center [83, 69] width 3 height 4
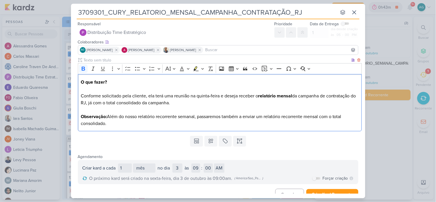
click at [124, 84] on p "O que fazer?" at bounding box center [220, 86] width 278 height 14
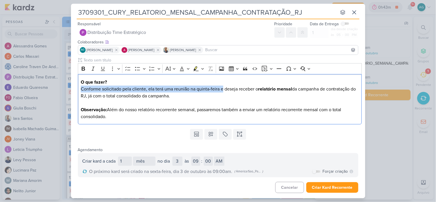
drag, startPoint x: 223, startPoint y: 89, endPoint x: 67, endPoint y: 86, distance: 156.2
click at [67, 86] on div "3709301_CURY_RELATORIO_MENSAL_CAMPANHA_CONTRATAÇÃO_RJ nenhum grupo disponível R…" at bounding box center [218, 101] width 436 height 202
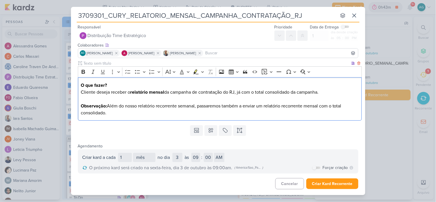
click at [242, 93] on p "Cliente deseja receber o relatório mensal da campanha de contratação do RJ, já …" at bounding box center [220, 96] width 278 height 14
click at [124, 114] on p "Observação: Além do nosso relatório recorrente semanal, passaremos também a env…" at bounding box center [220, 110] width 278 height 14
click at [209, 132] on icon at bounding box center [211, 131] width 6 height 6
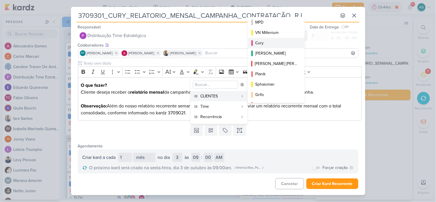
click at [274, 38] on button "Cury" at bounding box center [276, 43] width 57 height 10
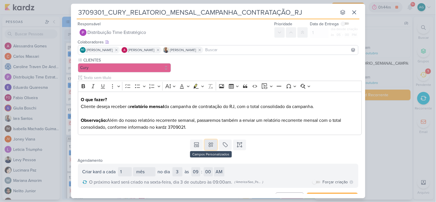
click at [209, 146] on icon at bounding box center [211, 145] width 4 height 4
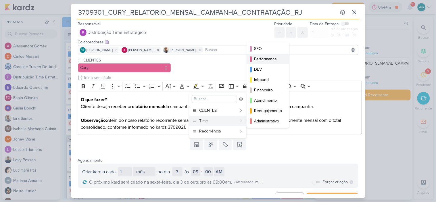
click at [274, 60] on div "Performance" at bounding box center [268, 59] width 28 height 6
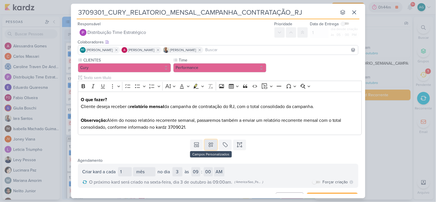
click at [209, 148] on button at bounding box center [211, 145] width 13 height 10
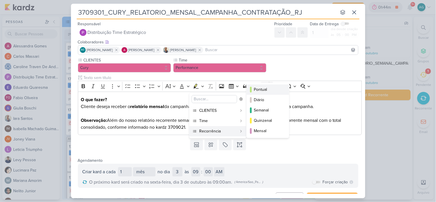
click at [269, 90] on div "Pontual" at bounding box center [268, 90] width 28 height 6
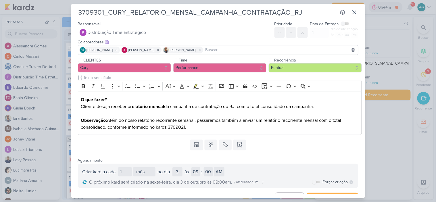
drag, startPoint x: 303, startPoint y: 13, endPoint x: 60, endPoint y: 20, distance: 243.2
click at [60, 20] on div "3709301_CURY_RELATORIO_MENSAL_CAMPANHA_CONTRATAÇÃO_RJ nenhum grupo disponível R…" at bounding box center [218, 101] width 436 height 202
click at [261, 120] on p "Observação: Além do nosso relatório recorrente semanal, passaremos também a env…" at bounding box center [220, 124] width 278 height 14
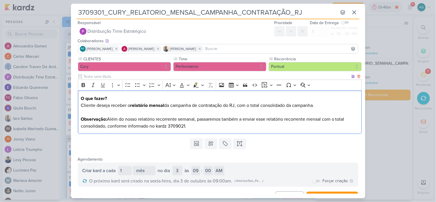
scroll to position [0, 0]
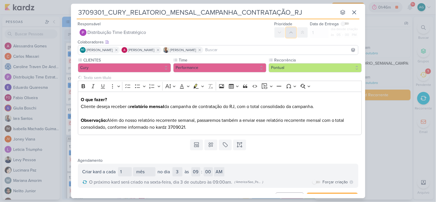
click at [290, 32] on icon at bounding box center [291, 32] width 5 height 5
click at [214, 128] on p "Observação: Além do nosso relatório recorrente semanal, passaremos também a env…" at bounding box center [220, 124] width 278 height 14
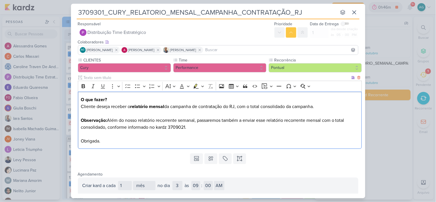
scroll to position [25, 0]
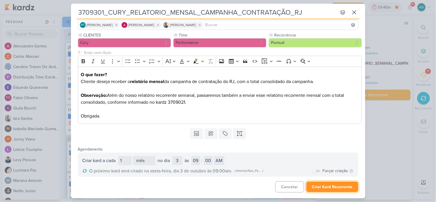
click at [332, 185] on button "Criar Kard Recorrente" at bounding box center [333, 187] width 52 height 11
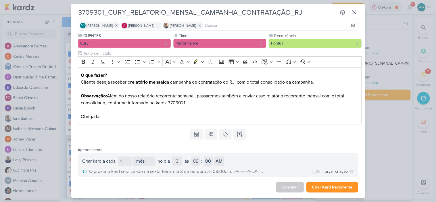
scroll to position [24, 0]
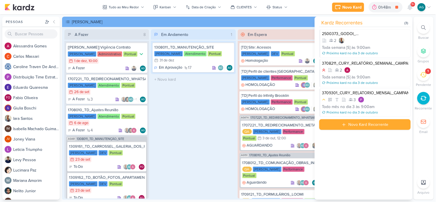
click at [214, 149] on div "Em Andamento 1 1308011_TD_MANUTENÇÃO_SITE [PERSON_NAME] Atendimento Pontual 31/…" at bounding box center [193, 113] width 85 height 169
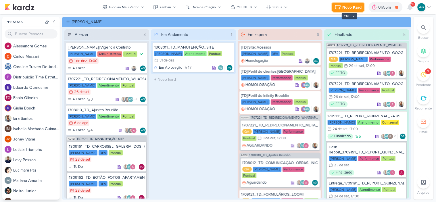
click at [357, 9] on div "Novo Kard" at bounding box center [352, 7] width 19 height 6
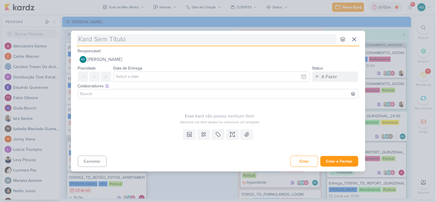
click at [222, 41] on input "text" at bounding box center [207, 39] width 260 height 10
type input "3709301_CURY_RELATORIO_MENSAL_CAMPANHA_CONTRATAÇÃO_RJ"
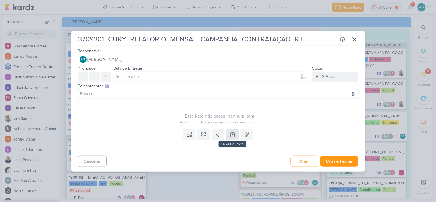
type input "3709301_CURY_RELATORIO_MENSAL_CAMPANHA_CONTRATAÇÃO_RJ"
click at [233, 137] on icon at bounding box center [233, 135] width 6 height 6
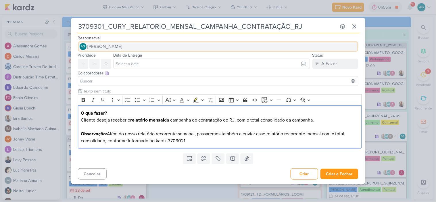
click at [123, 48] on span "[PERSON_NAME]" at bounding box center [105, 46] width 35 height 7
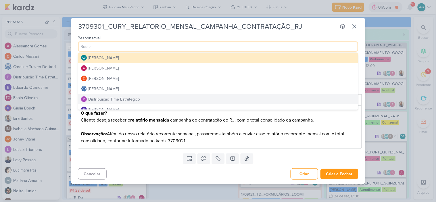
click at [125, 99] on div "Distribuição Time Estratégico" at bounding box center [115, 99] width 52 height 6
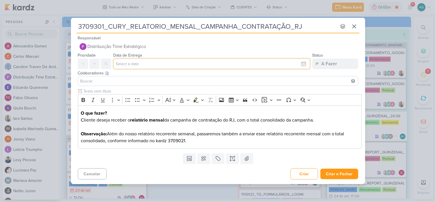
click at [142, 64] on input "text" at bounding box center [212, 64] width 197 height 10
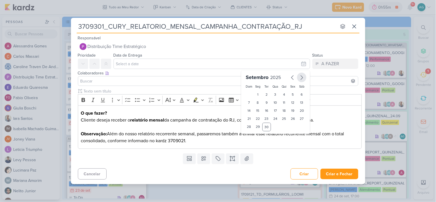
click at [300, 76] on icon "button" at bounding box center [302, 77] width 7 height 7
click at [292, 102] on div "10" at bounding box center [293, 103] width 9 height 8
type input "10 de outubro de 2025 às 23:59"
click at [258, 136] on select "00 01 02 03 04 05 06 07 08 09 10 11 12 13 14 15 16 17 18 19 20 21 22 23" at bounding box center [258, 136] width 8 height 7
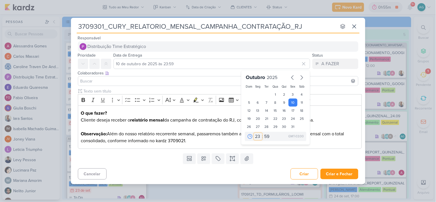
select select "9"
click at [254, 133] on select "00 01 02 03 04 05 06 07 08 09 10 11 12 13 14 15 16 17 18 19 20 21 22 23" at bounding box center [258, 136] width 8 height 7
type input "10 de outubro de 2025 às 09:59"
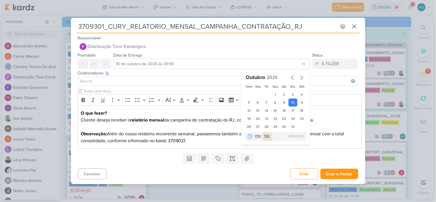
click at [267, 135] on select "00 05 10 15 20 25 30 35 40 45 50 55 59" at bounding box center [268, 136] width 8 height 7
select select "0"
click at [264, 133] on select "00 05 10 15 20 25 30 35 40 45 50 55 59" at bounding box center [268, 136] width 8 height 7
type input "10 de outubro de 2025 às 09:00"
click at [143, 84] on input at bounding box center [218, 81] width 278 height 7
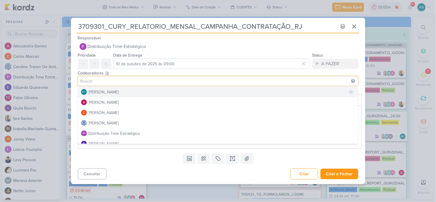
click at [140, 90] on button "AG Aline Gimenez Graciano" at bounding box center [218, 92] width 280 height 10
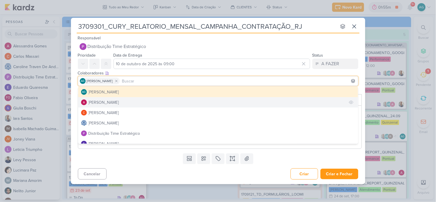
click at [132, 102] on button "[PERSON_NAME]" at bounding box center [218, 102] width 280 height 10
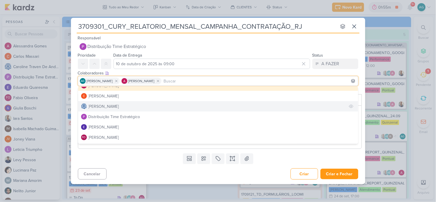
scroll to position [32, 0]
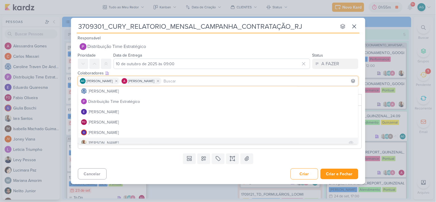
click at [110, 140] on button "[PERSON_NAME]" at bounding box center [218, 143] width 280 height 10
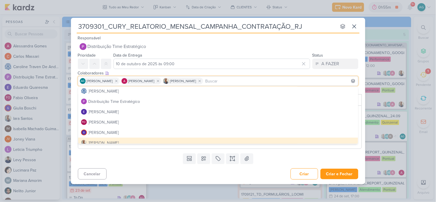
click at [149, 173] on div "Cancelar Criar Criar e Fechar Ctrl + Enter" at bounding box center [218, 173] width 295 height 15
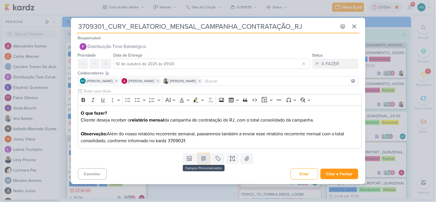
click at [204, 158] on icon at bounding box center [204, 159] width 6 height 6
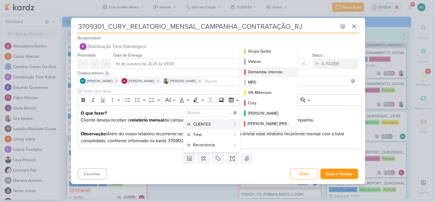
scroll to position [64, 0]
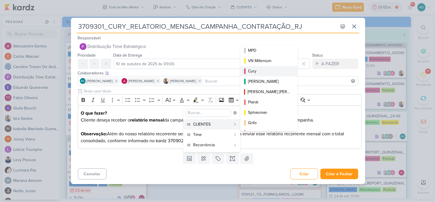
click at [266, 72] on div "Cury" at bounding box center [269, 71] width 43 height 6
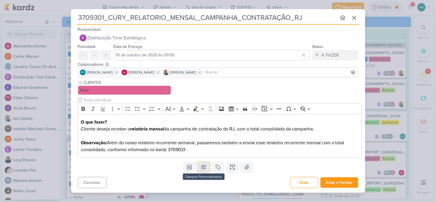
click at [205, 171] on button at bounding box center [204, 167] width 13 height 10
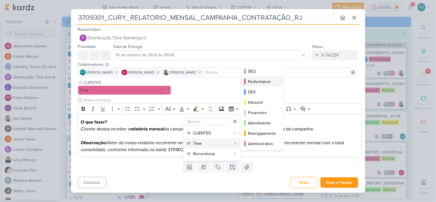
click at [263, 83] on div "Performance" at bounding box center [262, 82] width 28 height 6
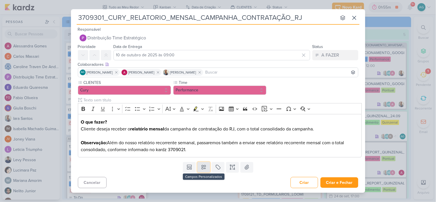
click at [206, 168] on icon at bounding box center [204, 168] width 6 height 6
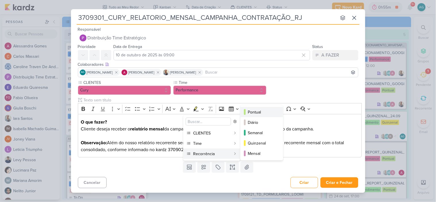
click at [269, 111] on div "Pontual" at bounding box center [262, 112] width 28 height 6
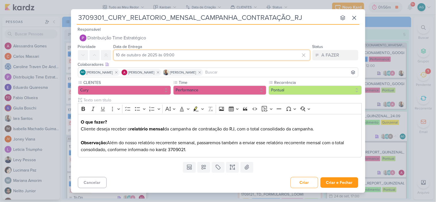
click at [210, 56] on input "10 de outubro de 2025 às 09:00" at bounding box center [212, 55] width 197 height 10
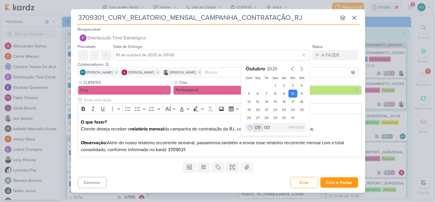
click at [258, 130] on select "00 01 02 03 04 05 06 07 08 09 10 11 12 13 14 15 16 17 18 19 20 21 22 23" at bounding box center [258, 127] width 8 height 7
select select "10"
click at [254, 124] on select "00 01 02 03 04 05 06 07 08 09 10 11 12 13 14 15 16 17 18 19 20 21 22 23" at bounding box center [258, 127] width 8 height 7
type input "10 de outubro de 2025 às 10:00"
click at [295, 156] on div "O que fazer? Cliente deseja receber o relatório mensal da campanha de contrataç…" at bounding box center [220, 135] width 284 height 43
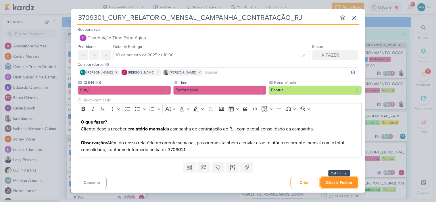
click at [344, 184] on button "Criar e Fechar" at bounding box center [340, 183] width 38 height 11
